Goal: Information Seeking & Learning: Check status

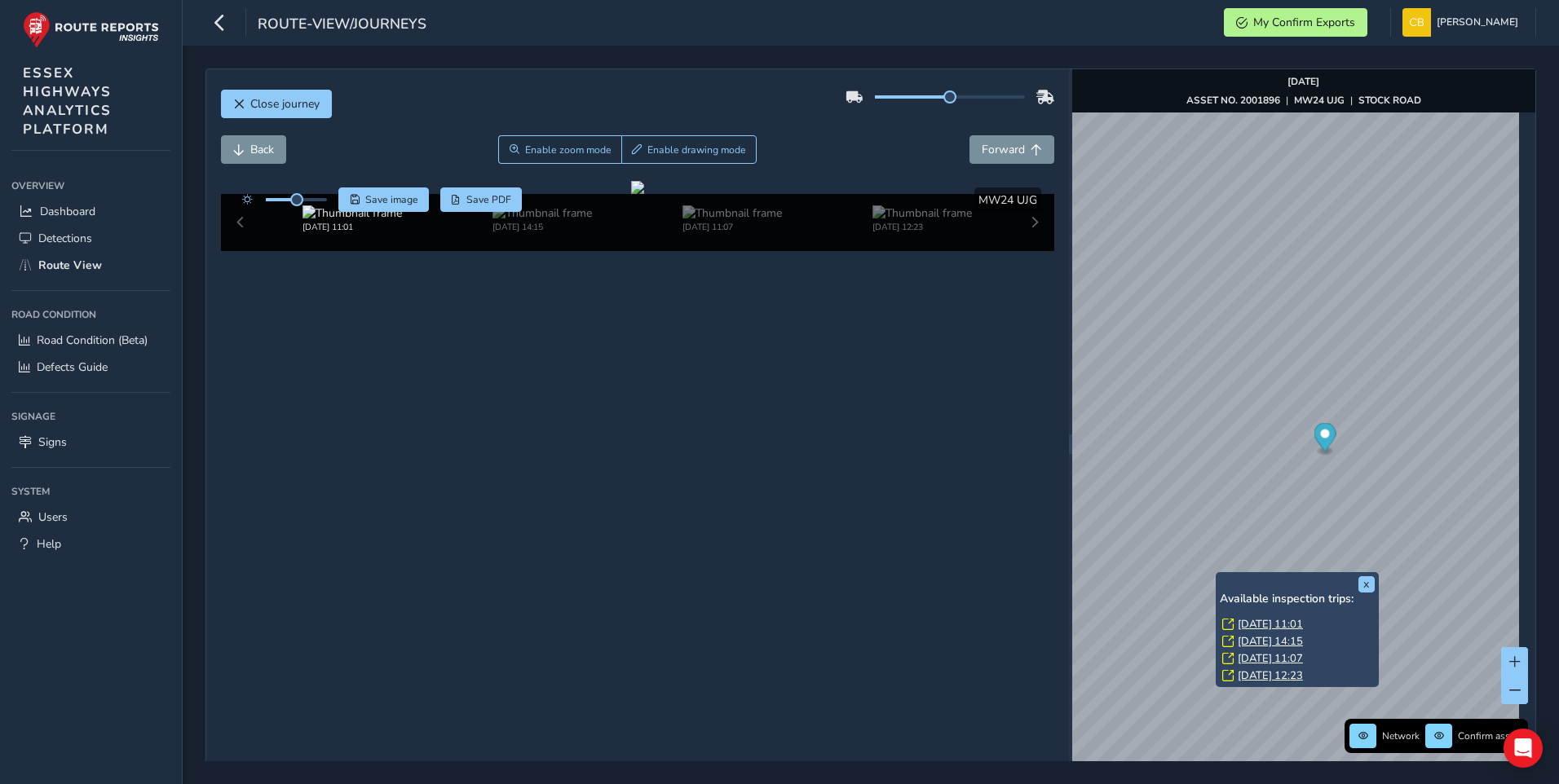
click at [1279, 622] on link "[DATE] 11:01" at bounding box center [1270, 624] width 66 height 15
click at [1265, 622] on link "[DATE] 11:01" at bounding box center [1270, 624] width 66 height 15
